Goal: Find specific page/section: Find specific page/section

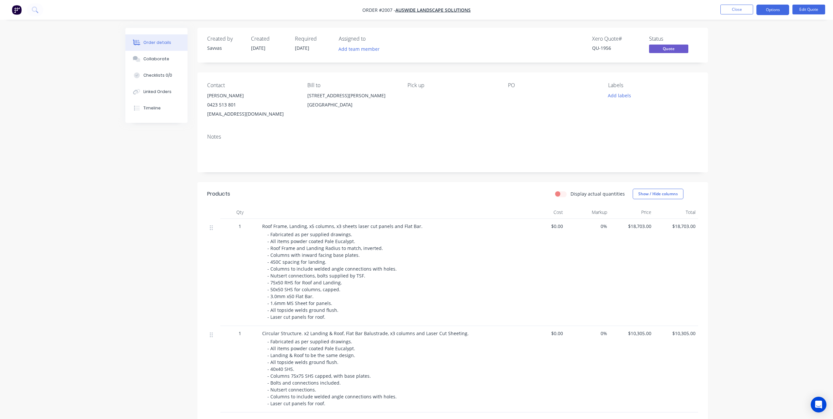
scroll to position [110, 0]
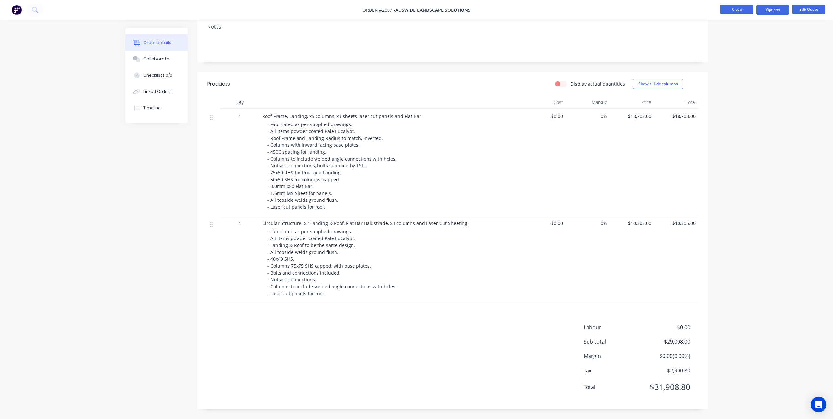
click at [735, 9] on button "Close" at bounding box center [737, 10] width 33 height 10
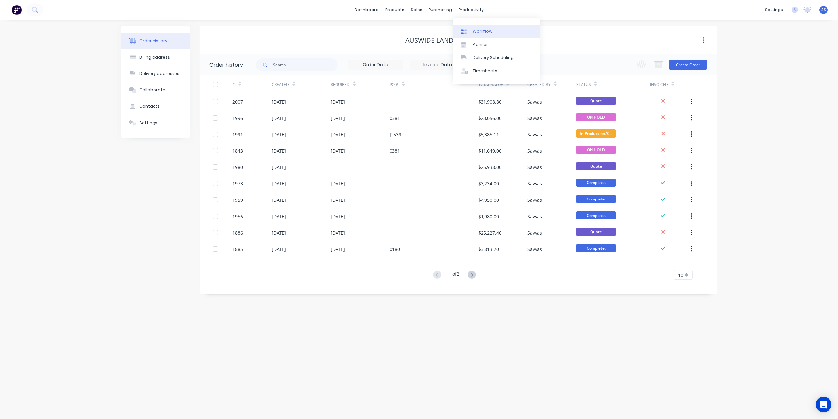
click at [479, 29] on div "Workflow" at bounding box center [483, 31] width 20 height 6
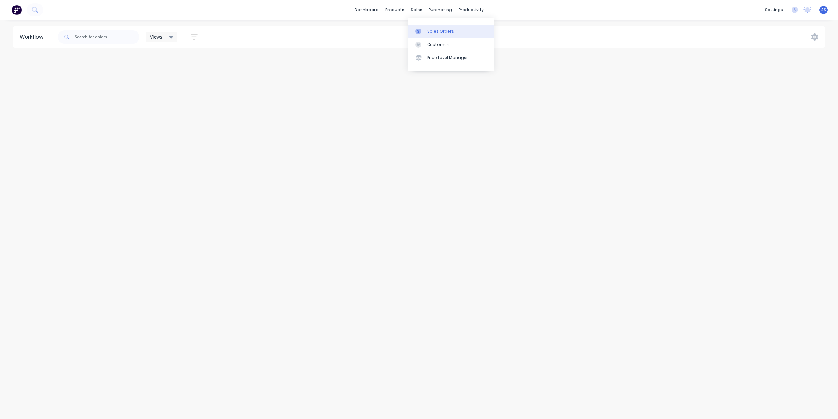
click at [427, 30] on link "Sales Orders" at bounding box center [451, 31] width 87 height 13
click at [106, 34] on input "text" at bounding box center [108, 36] width 64 height 13
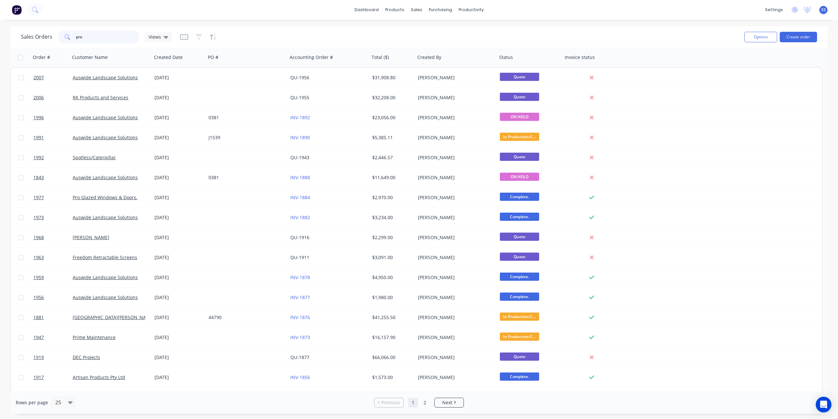
click at [93, 34] on input "pro" at bounding box center [108, 36] width 64 height 13
type input "pro scr"
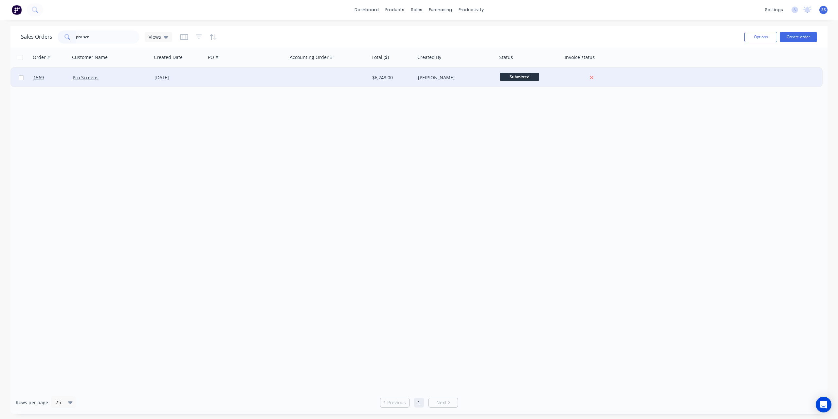
click at [131, 83] on div "Pro Screens" at bounding box center [111, 78] width 82 height 20
